Goal: Check status: Check status

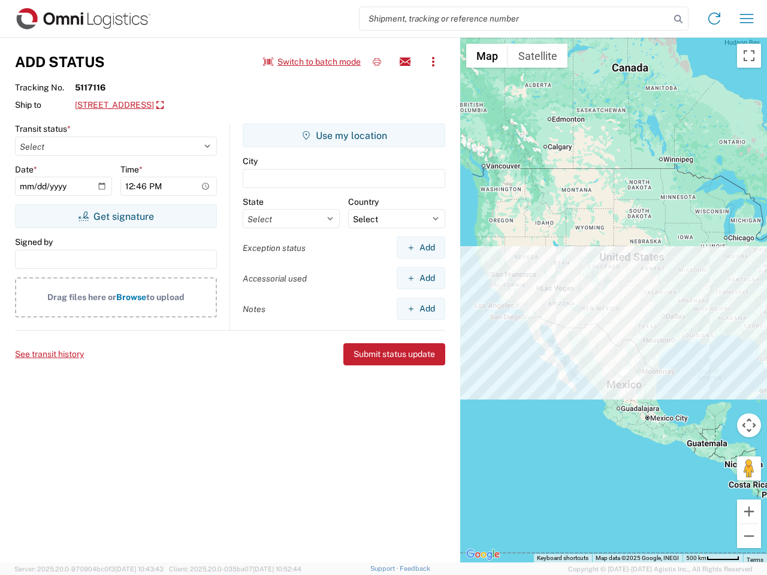
click at [515, 19] on input "search" at bounding box center [515, 18] width 310 height 23
click at [679, 19] on icon at bounding box center [678, 19] width 17 height 17
click at [715, 19] on icon at bounding box center [714, 18] width 19 height 19
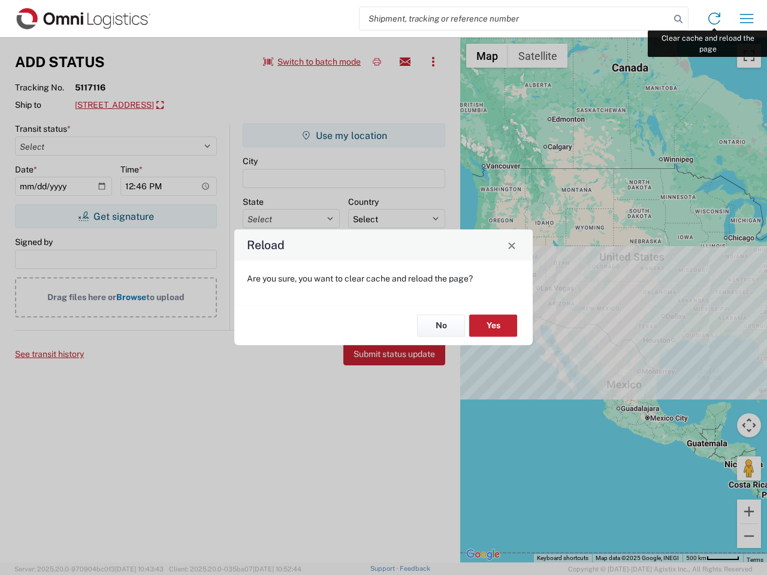
click at [747, 19] on div "Reload Are you sure, you want to clear cache and reload the page? No Yes" at bounding box center [383, 287] width 767 height 575
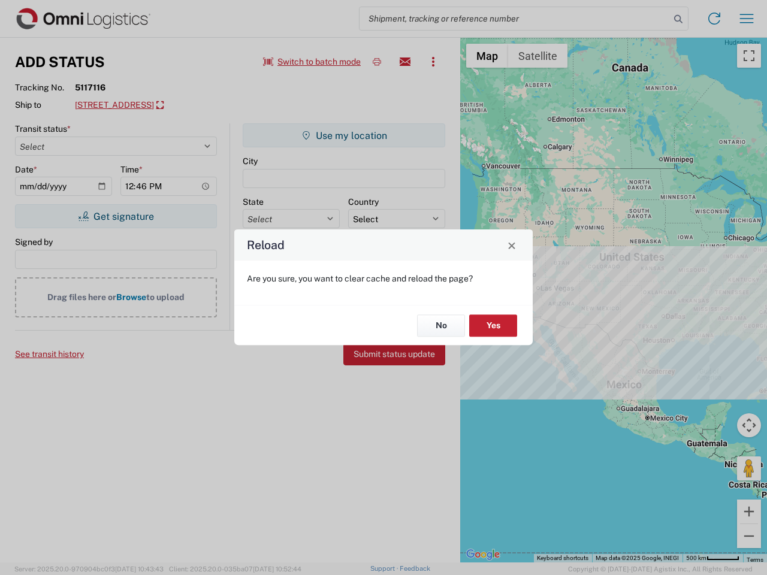
click at [312, 62] on div "Reload Are you sure, you want to clear cache and reload the page? No Yes" at bounding box center [383, 287] width 767 height 575
click at [377, 62] on div "Reload Are you sure, you want to clear cache and reload the page? No Yes" at bounding box center [383, 287] width 767 height 575
click at [405, 62] on div "Reload Are you sure, you want to clear cache and reload the page? No Yes" at bounding box center [383, 287] width 767 height 575
click at [433, 62] on div "Reload Are you sure, you want to clear cache and reload the page? No Yes" at bounding box center [383, 287] width 767 height 575
click at [171, 105] on div "Reload Are you sure, you want to clear cache and reload the page? No Yes" at bounding box center [383, 287] width 767 height 575
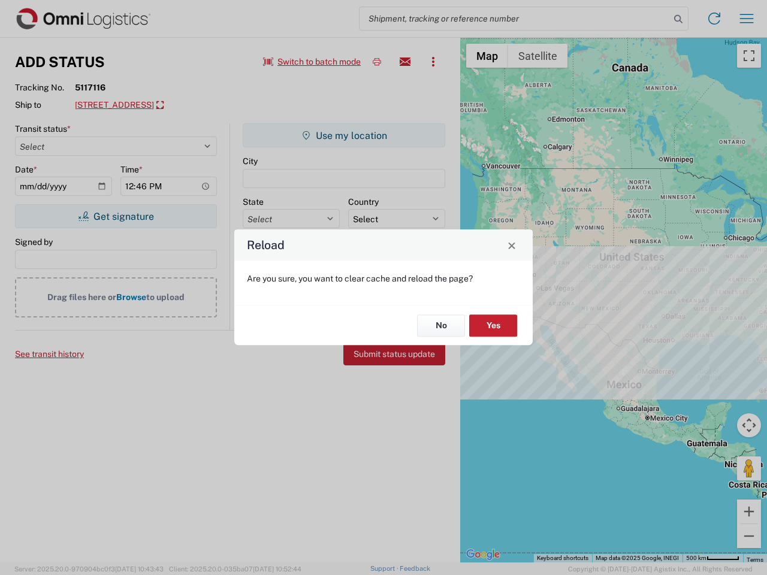
click at [116, 216] on div "Reload Are you sure, you want to clear cache and reload the page? No Yes" at bounding box center [383, 287] width 767 height 575
